Goal: Information Seeking & Learning: Find specific fact

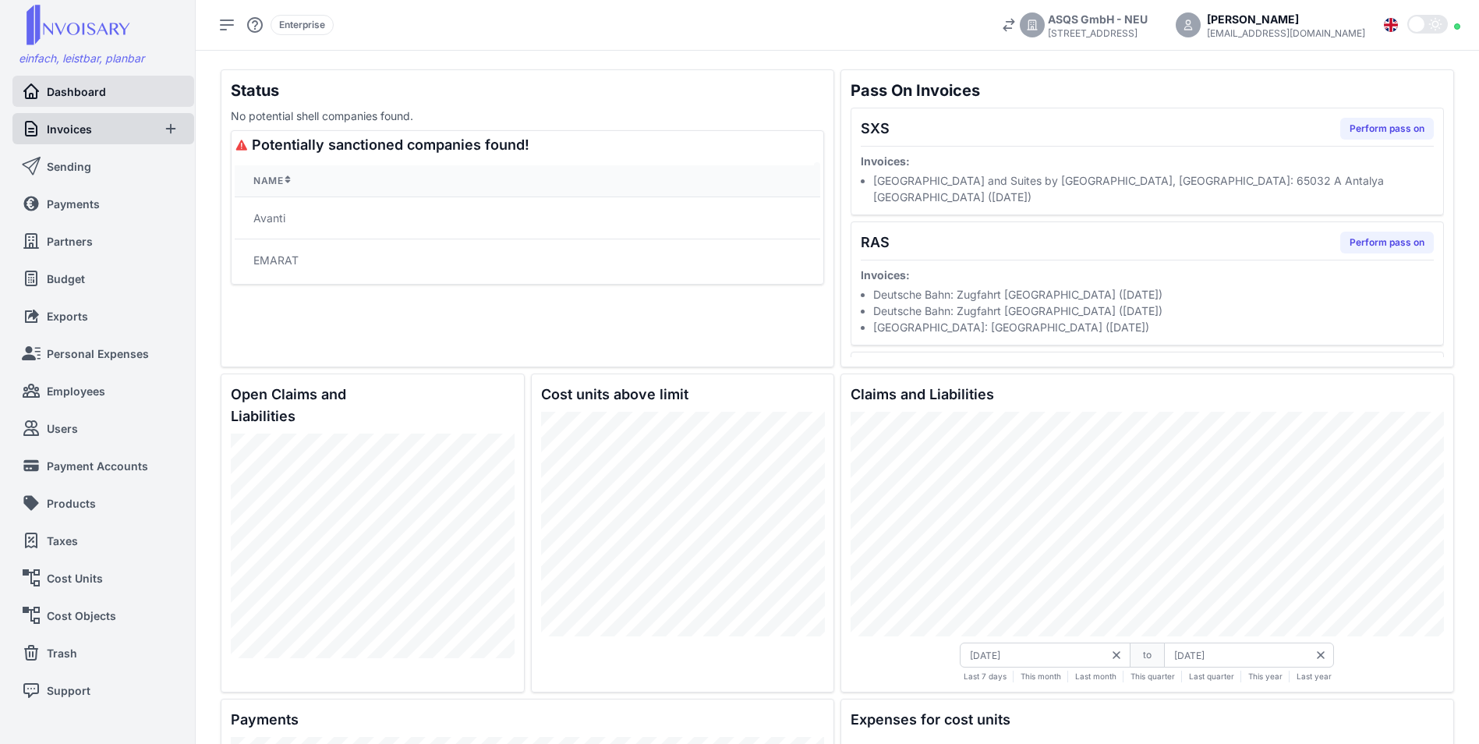
click at [76, 126] on span "Invoices" at bounding box center [69, 129] width 45 height 16
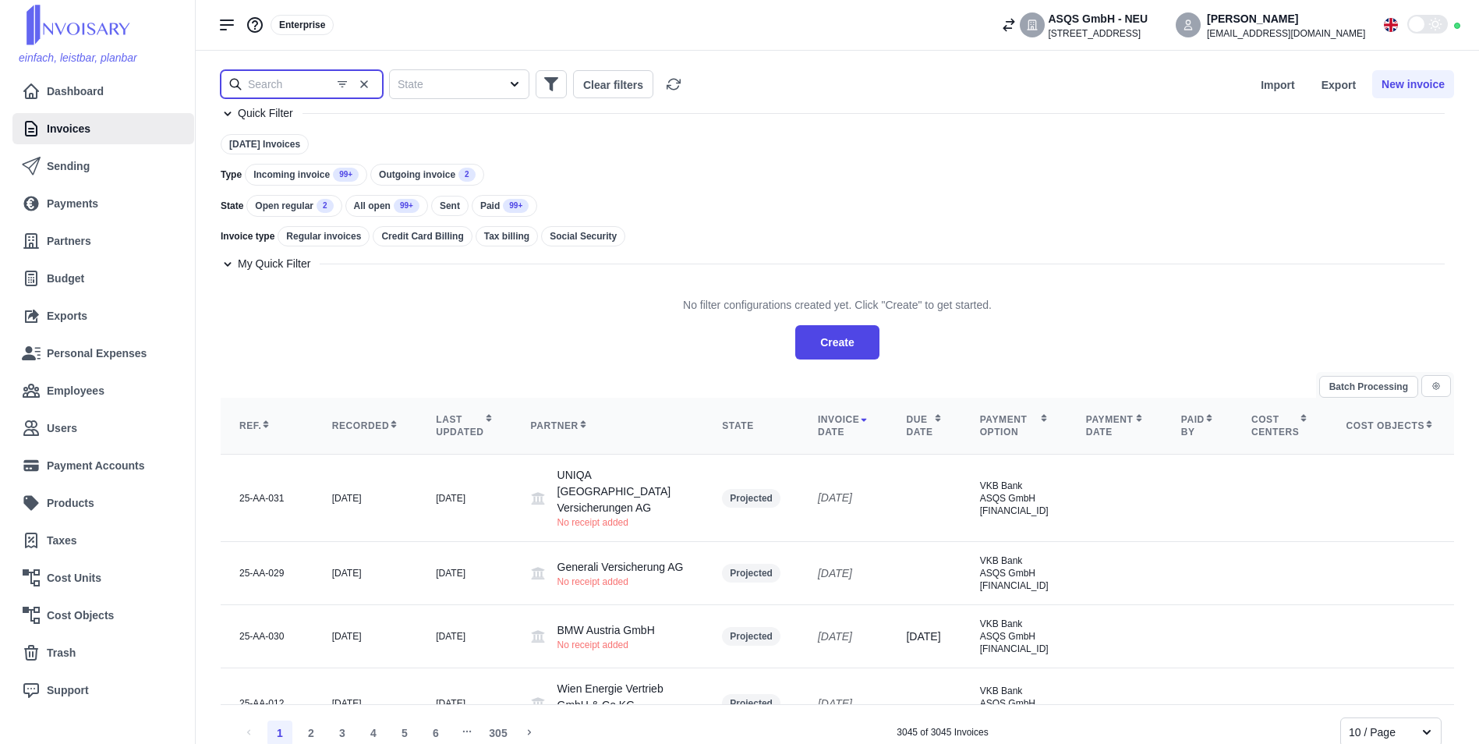
click at [303, 82] on input "text" at bounding box center [302, 84] width 162 height 28
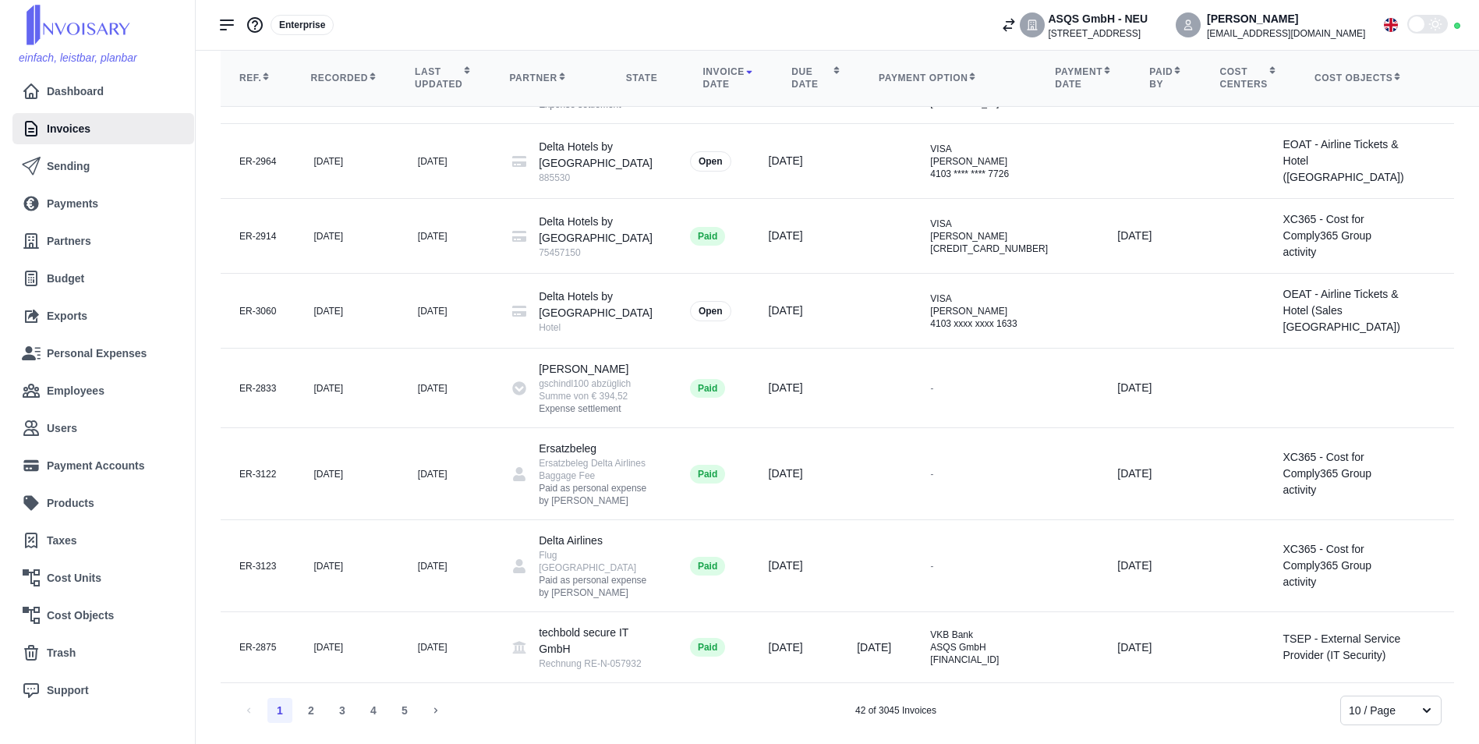
scroll to position [1054, 0]
drag, startPoint x: 372, startPoint y: 636, endPoint x: 311, endPoint y: 713, distance: 97.7
click at [311, 713] on div "Batch Processing Ref. Recorded Last updated Partner State Invoice date Due date…" at bounding box center [838, 268] width 1234 height 914
click at [311, 713] on li "2" at bounding box center [311, 710] width 25 height 25
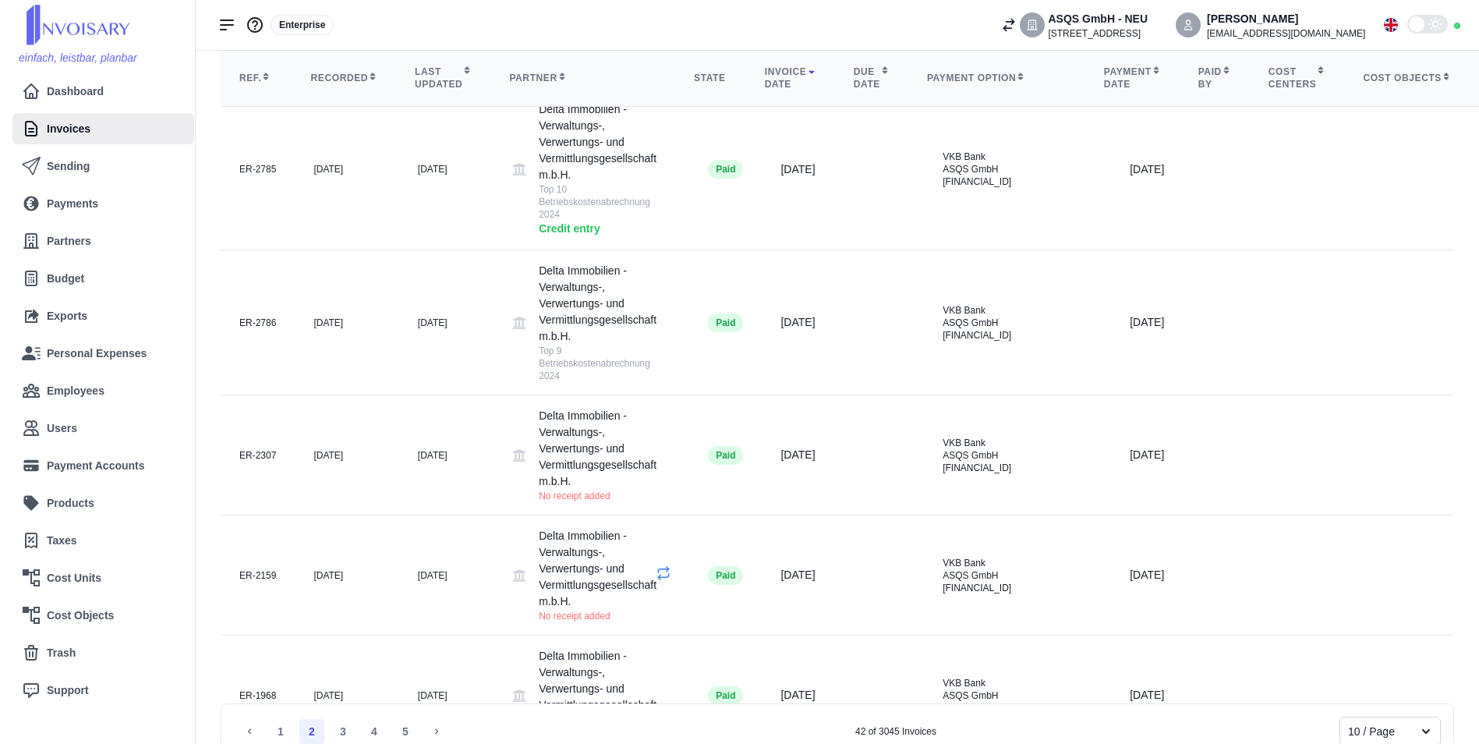
scroll to position [0, 0]
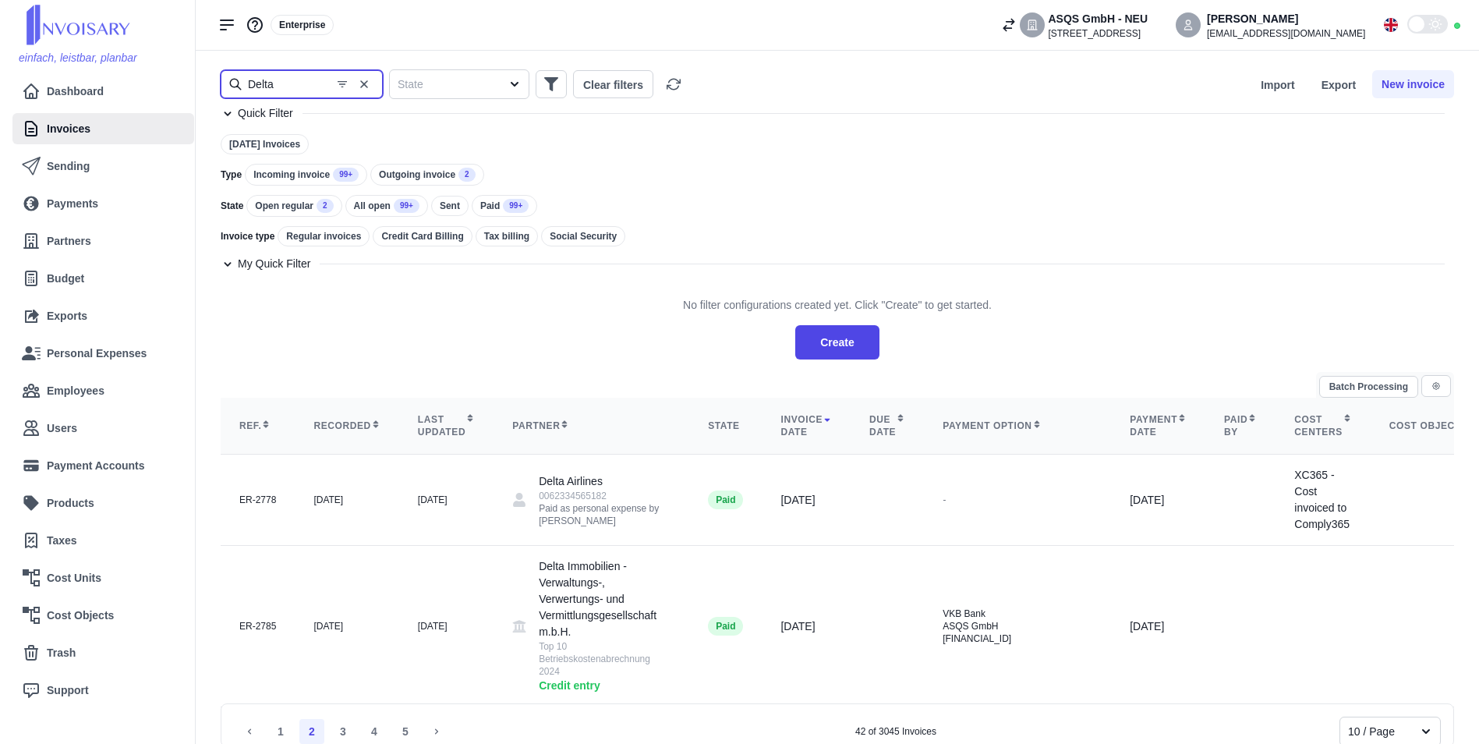
click at [317, 83] on input "Delta" at bounding box center [302, 84] width 162 height 28
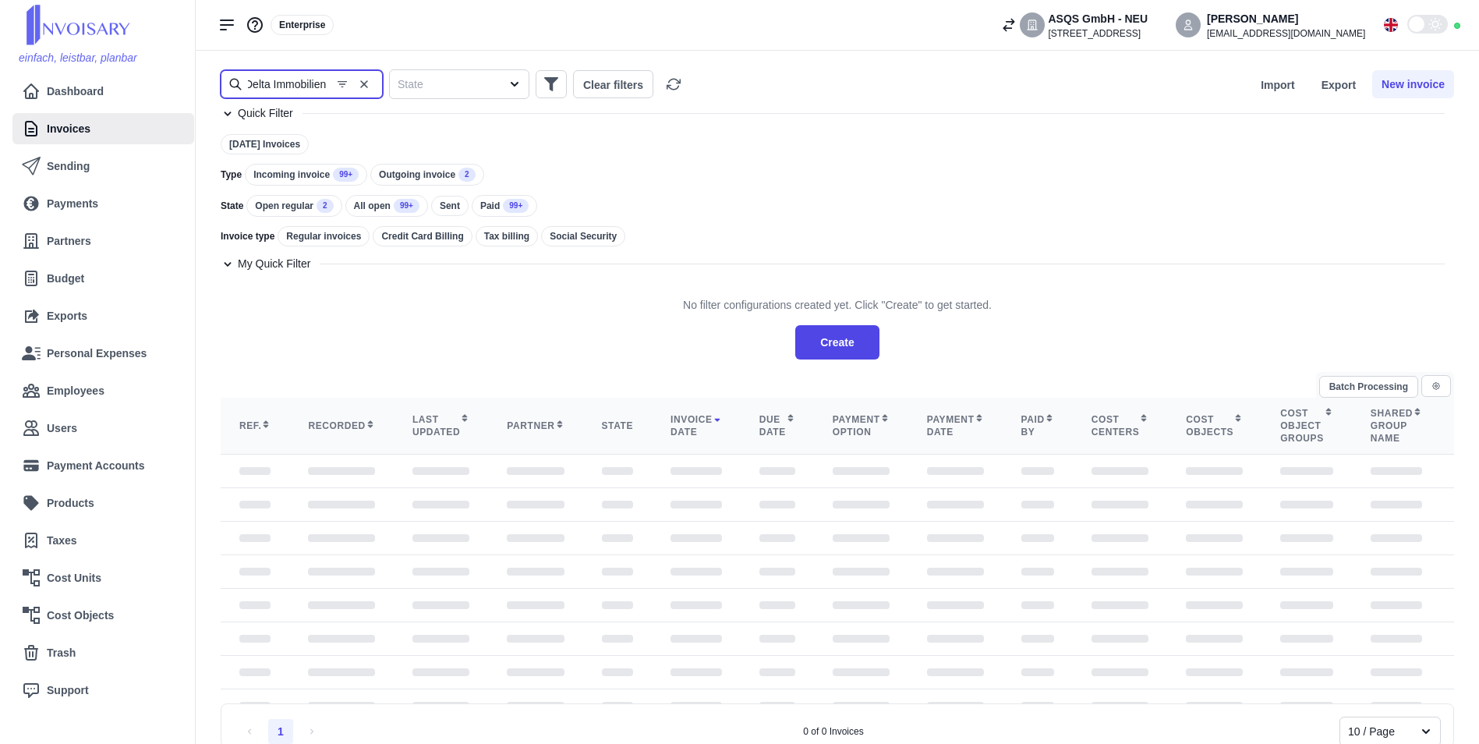
type input "Delta Immobilien"
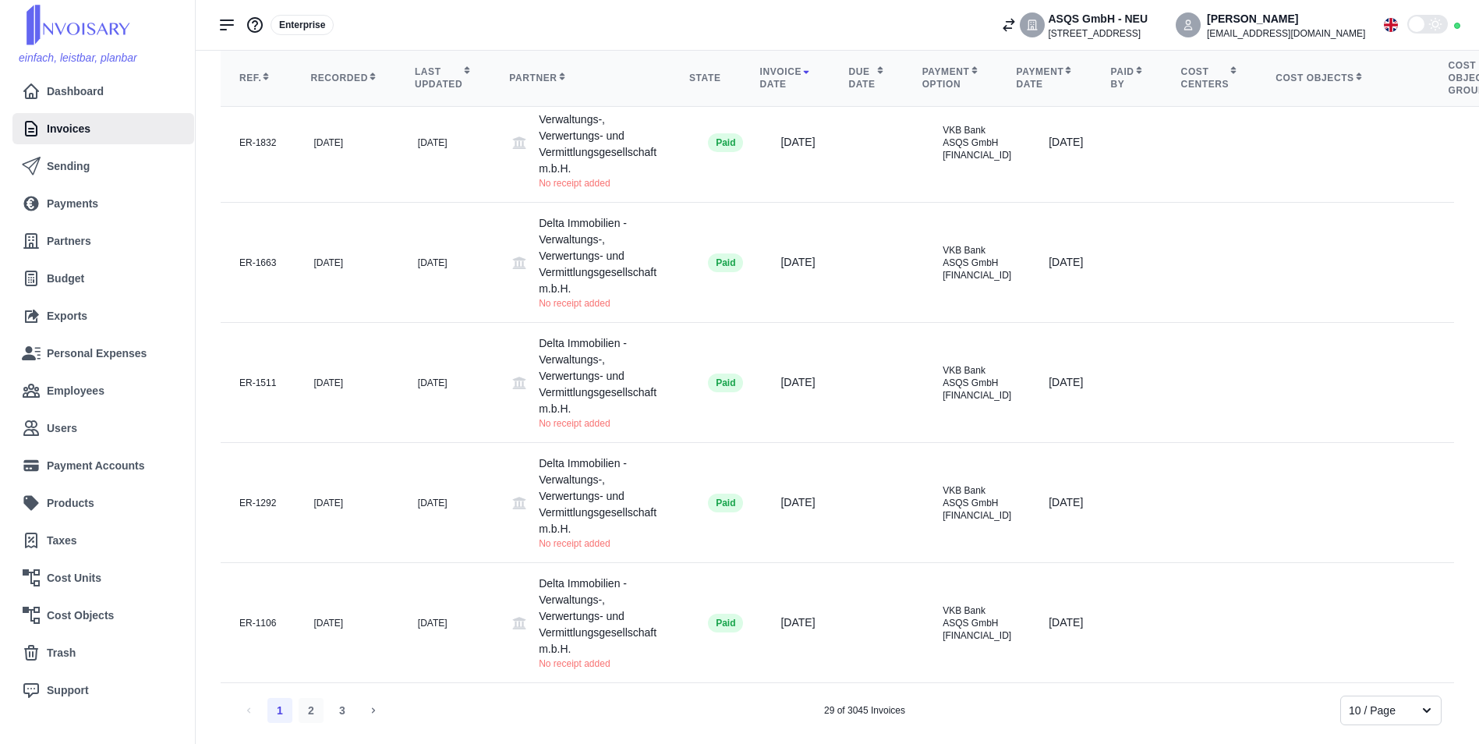
click at [300, 719] on li "2" at bounding box center [311, 710] width 25 height 25
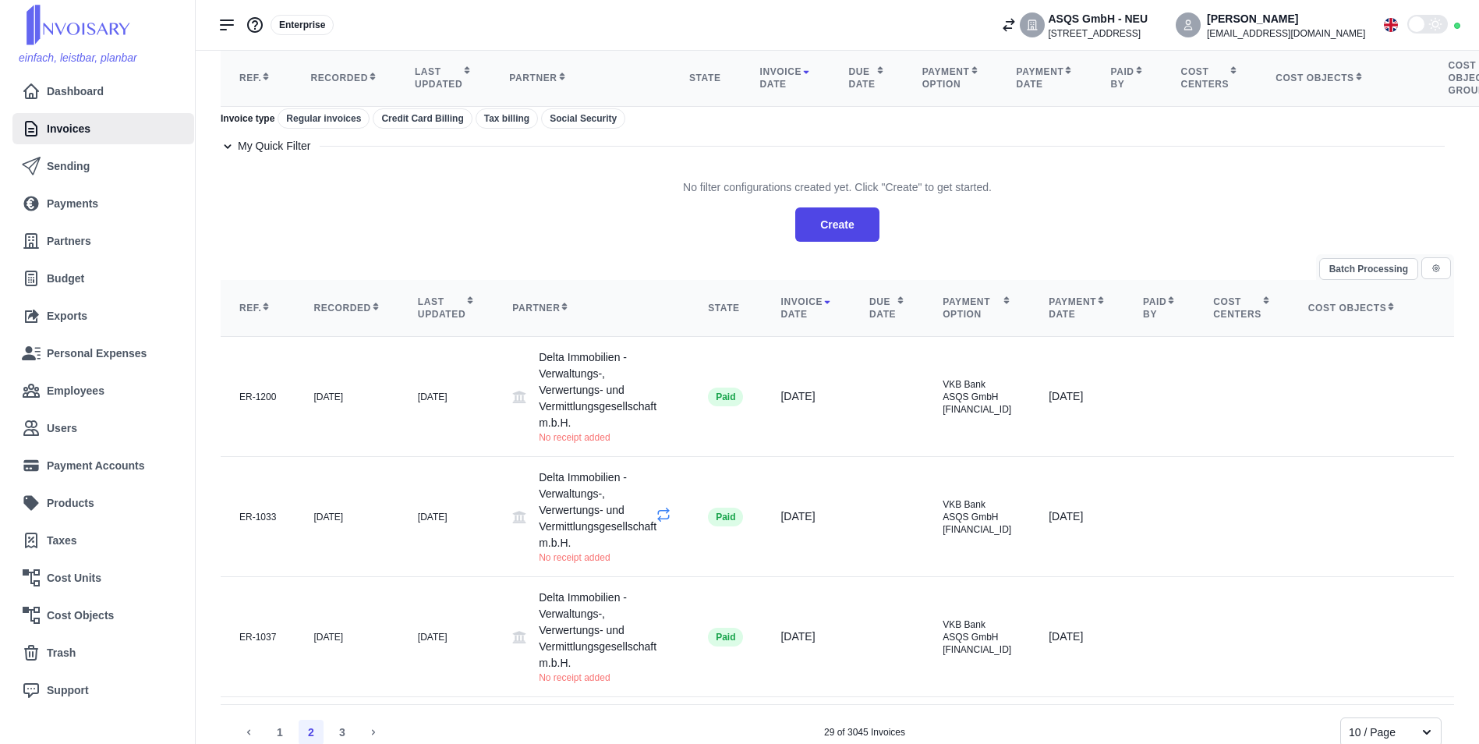
scroll to position [1008, 0]
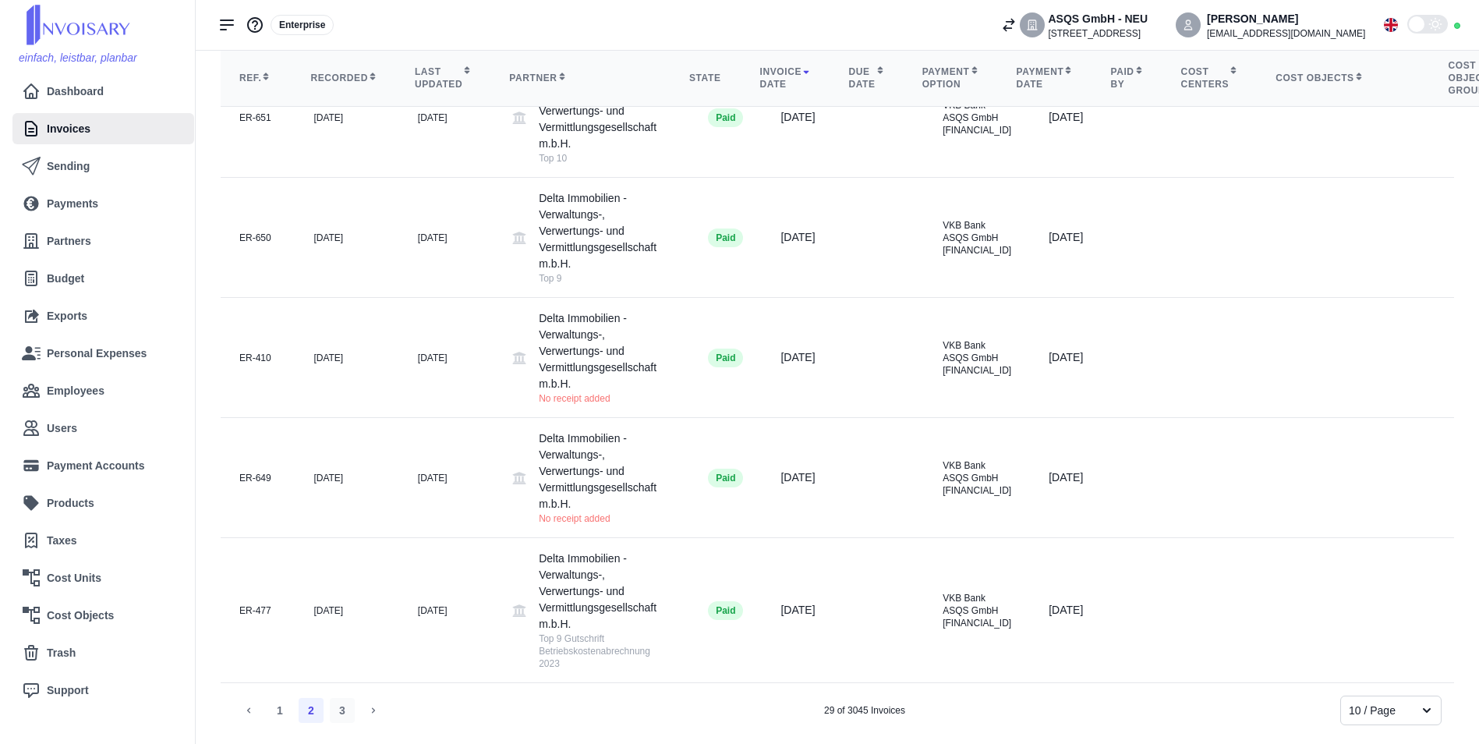
click at [339, 712] on li "3" at bounding box center [342, 710] width 25 height 25
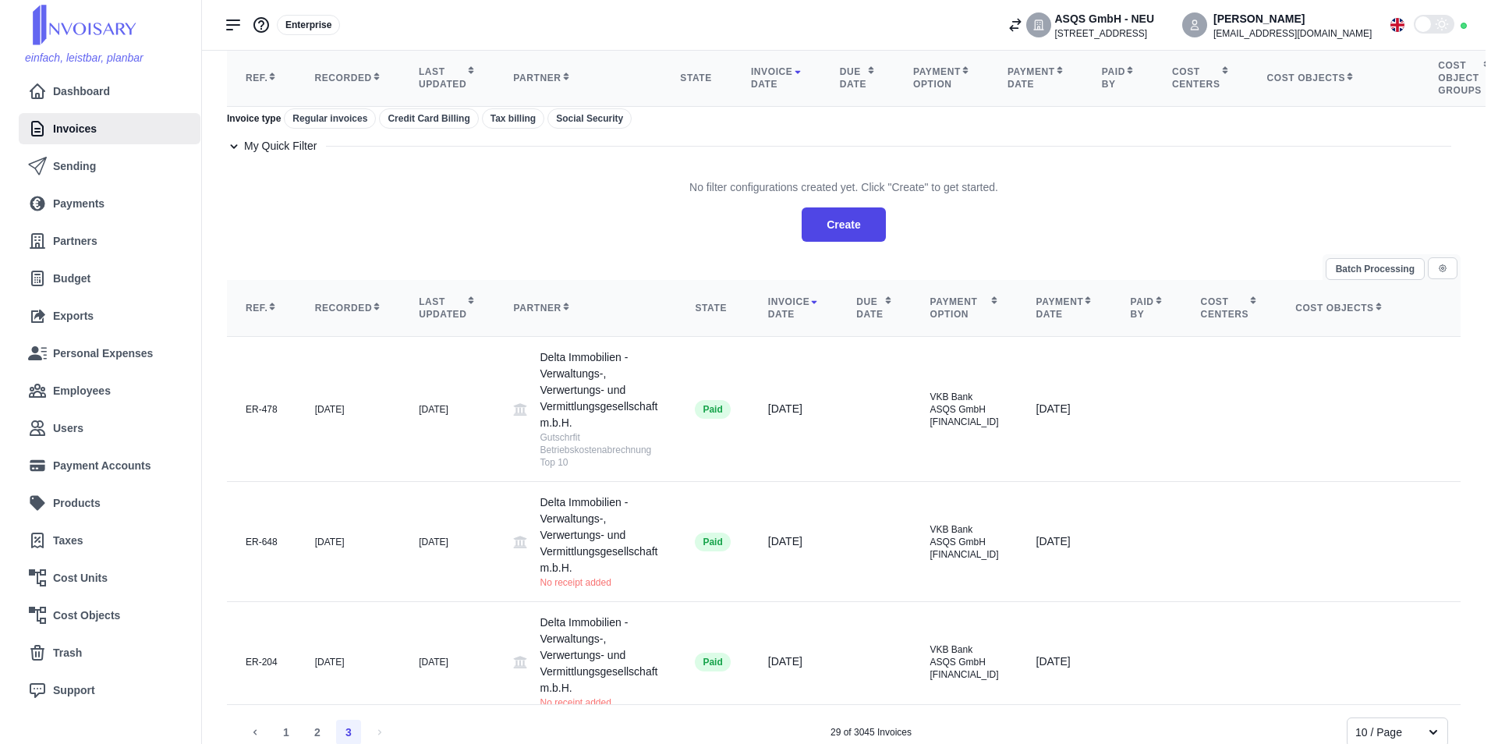
scroll to position [888, 0]
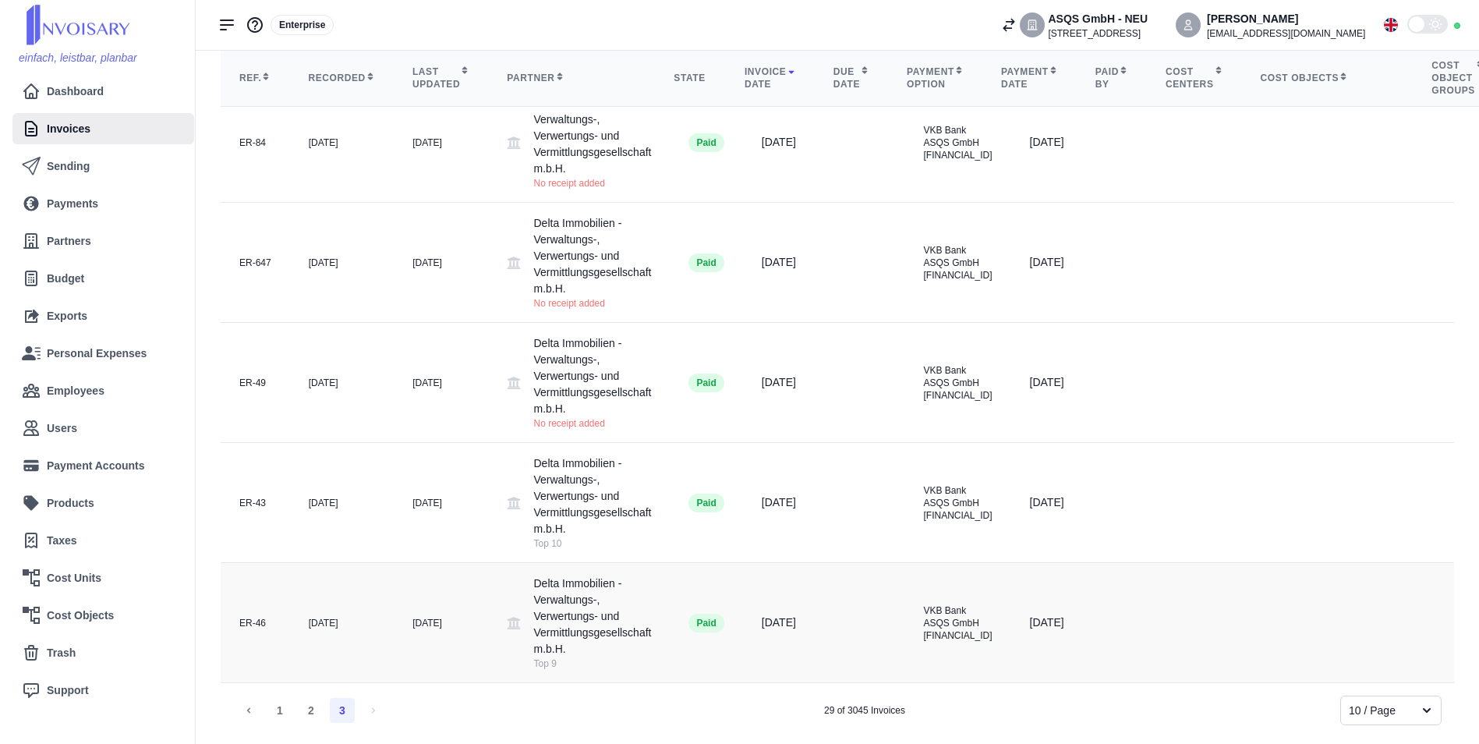
click at [551, 594] on div "Delta Immobilien - Verwaltungs-, Verwertungs- und Vermittlungsgesellschaft m.b.…" at bounding box center [592, 623] width 118 height 94
drag, startPoint x: 434, startPoint y: 625, endPoint x: 512, endPoint y: 607, distance: 80.6
click at [512, 607] on tr "ER-46 [DATE] [DATE] Delta Immobilien - Verwaltungs-, Verwertungs- und Vermittlu…" at bounding box center [1424, 623] width 2407 height 120
drag, startPoint x: 512, startPoint y: 607, endPoint x: 503, endPoint y: 613, distance: 10.8
click at [508, 617] on icon at bounding box center [514, 623] width 13 height 12
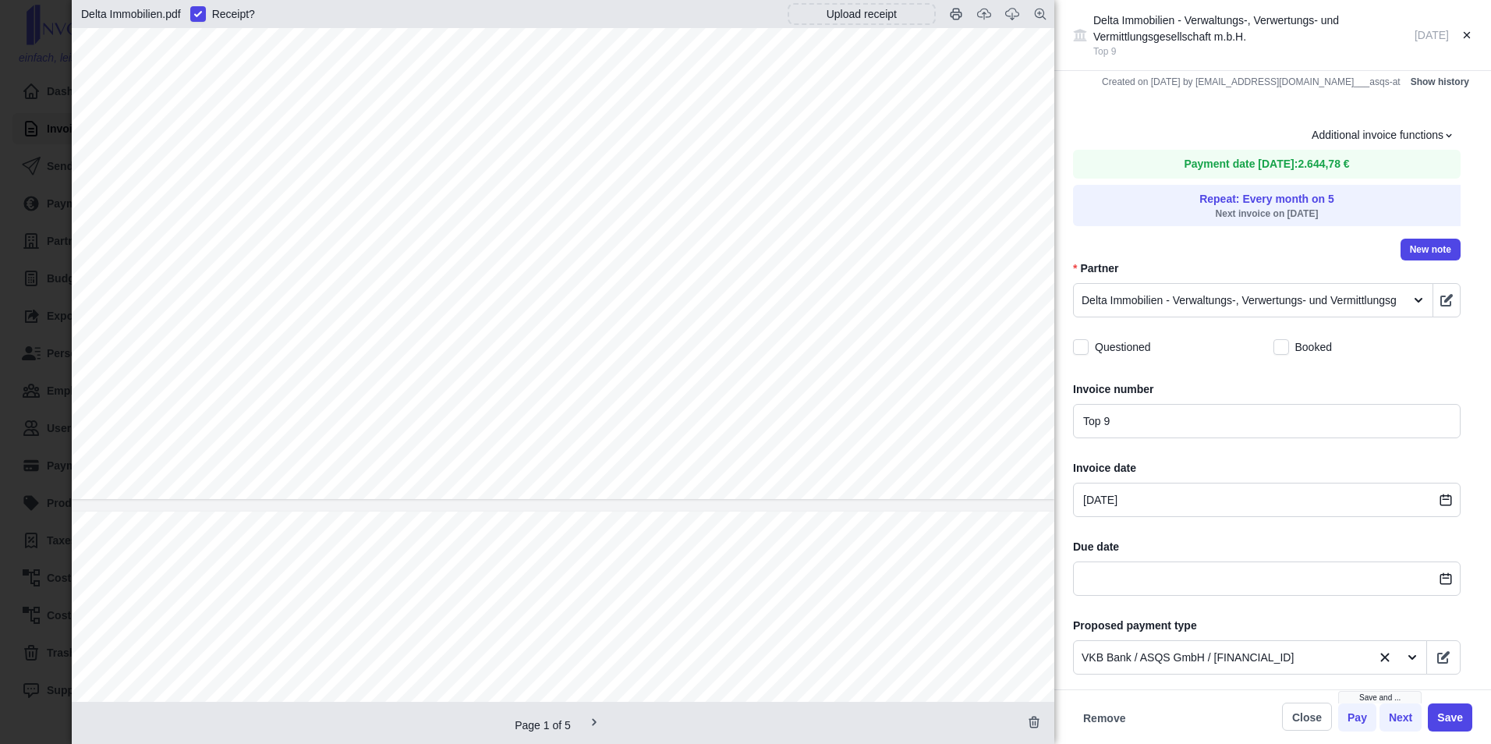
scroll to position [936, 0]
click at [1012, 18] on icon "button" at bounding box center [1012, 15] width 13 height 12
click at [1465, 35] on icon at bounding box center [1466, 35] width 11 height 11
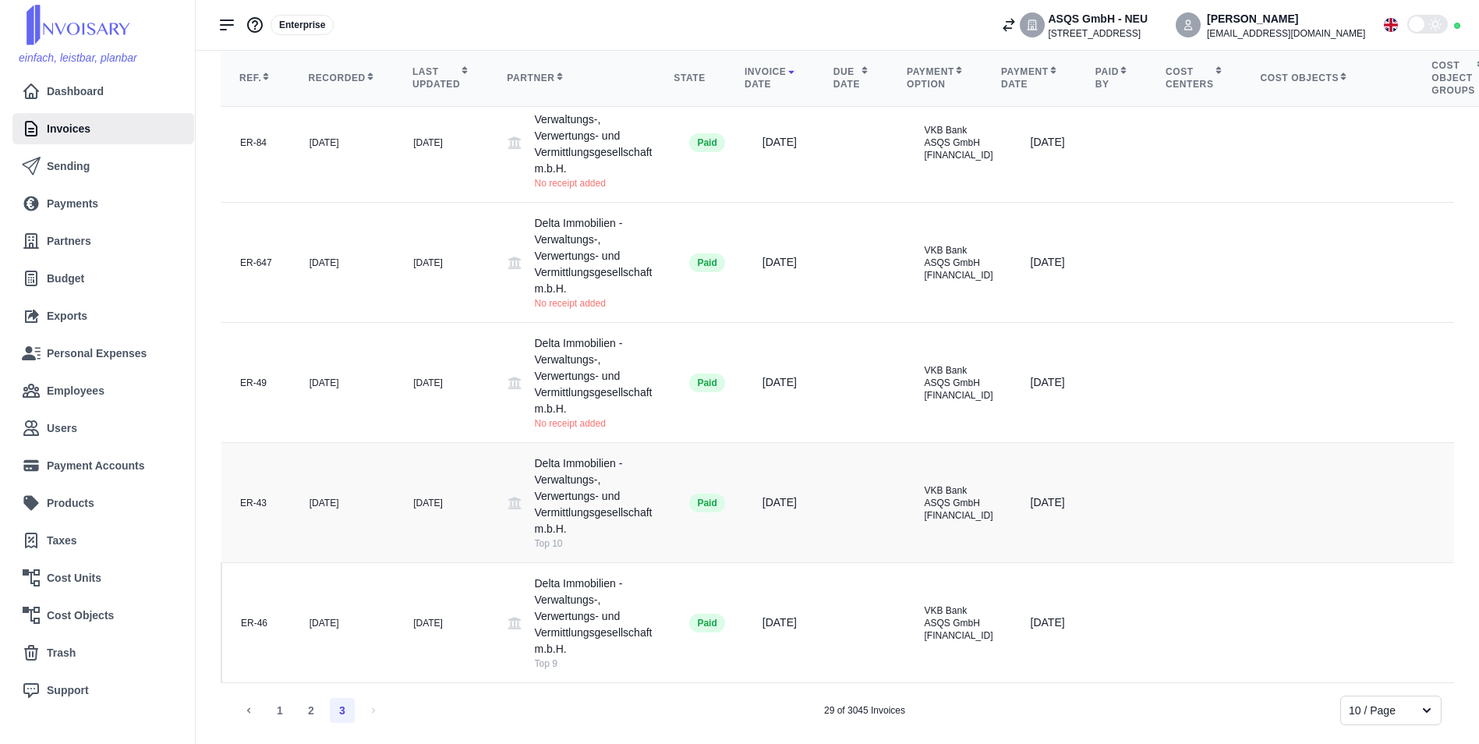
click at [508, 497] on icon at bounding box center [514, 503] width 13 height 12
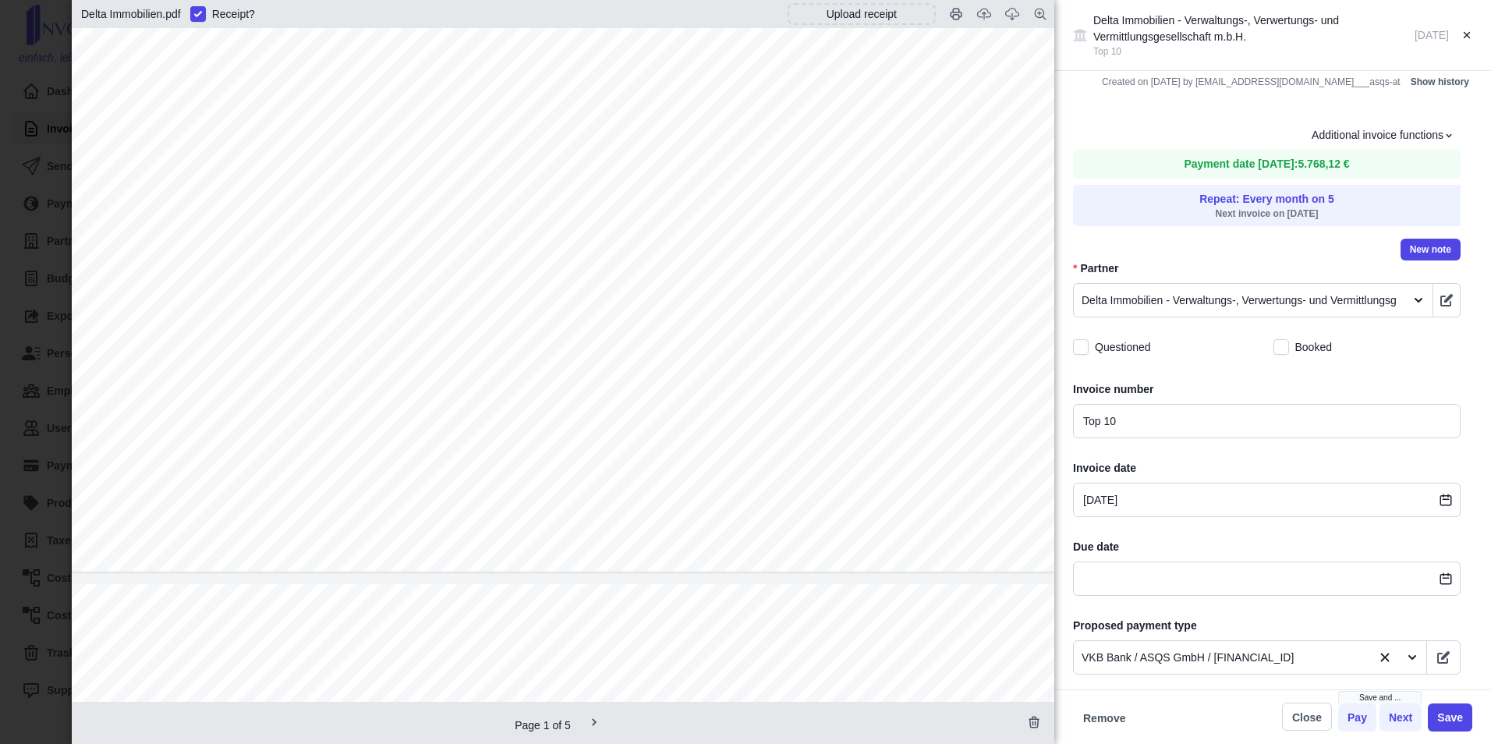
scroll to position [894, 0]
click at [1468, 33] on icon at bounding box center [1466, 35] width 11 height 11
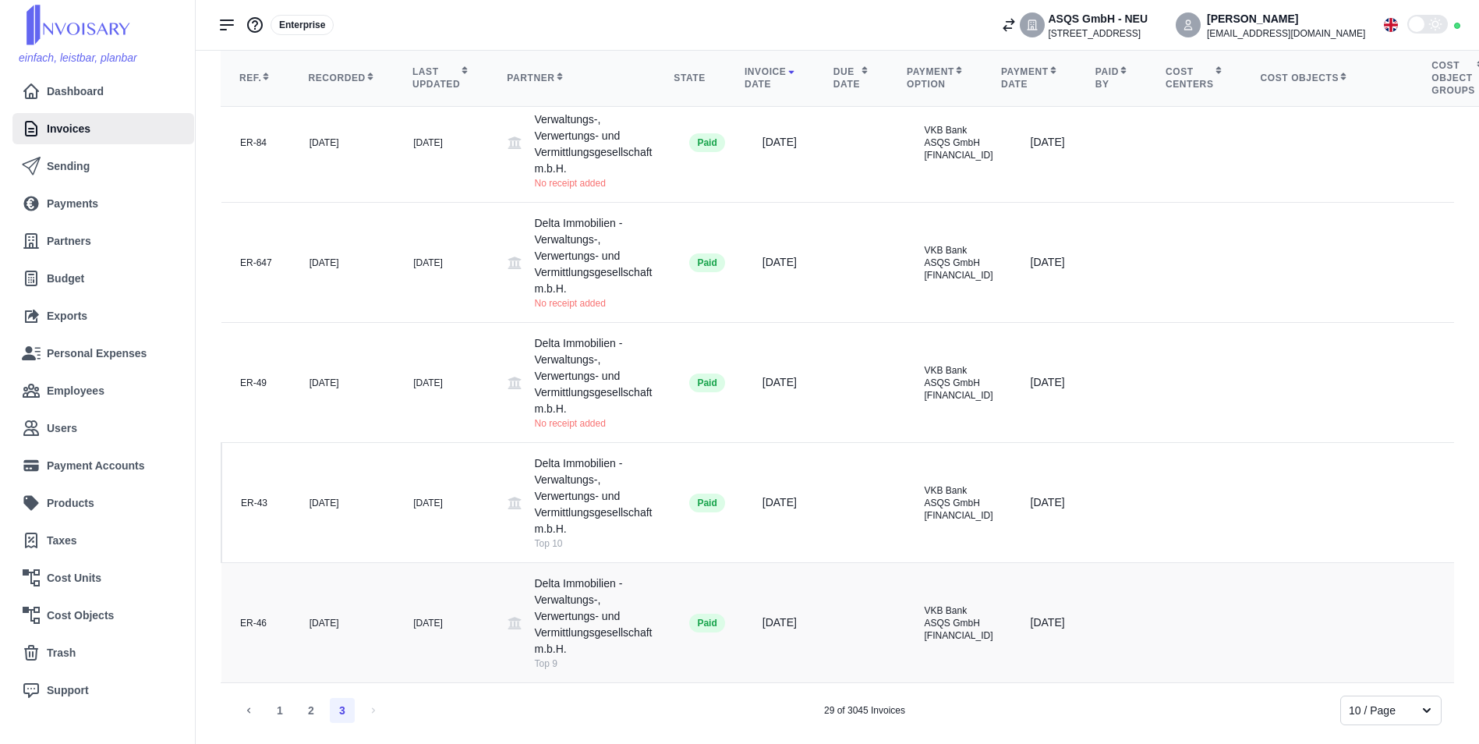
click at [508, 616] on icon at bounding box center [515, 623] width 14 height 14
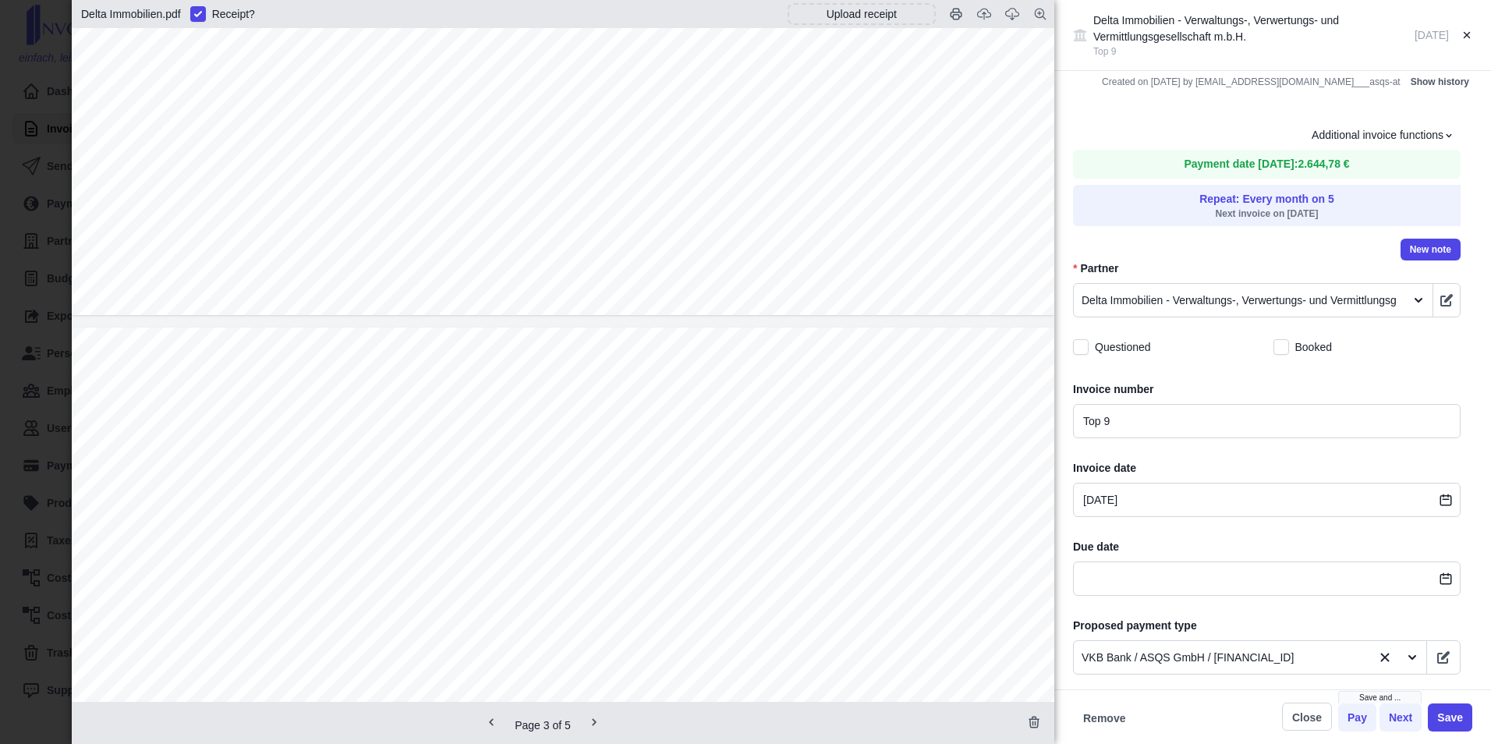
scroll to position [3961, 0]
click at [1009, 17] on icon "button" at bounding box center [1012, 14] width 14 height 14
